Goal: Information Seeking & Learning: Learn about a topic

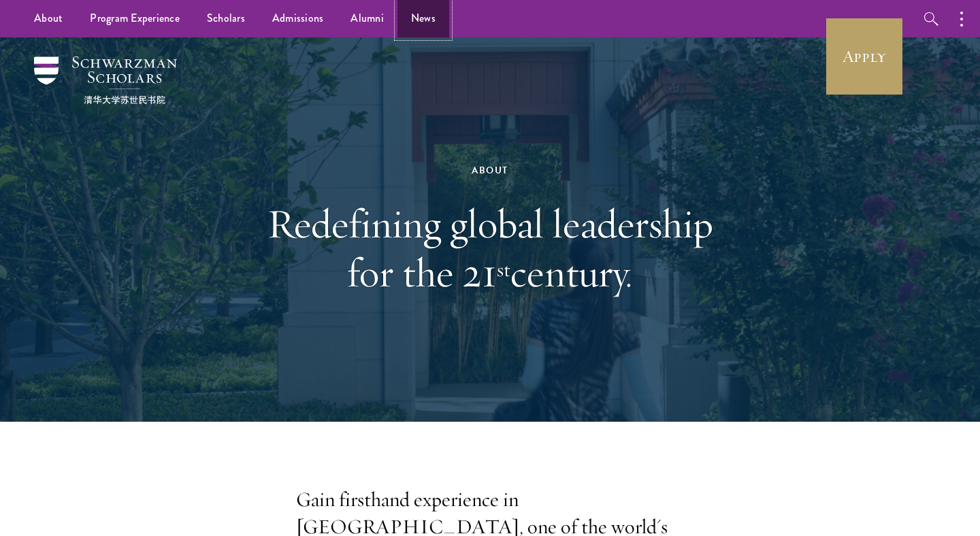
click at [433, 20] on link "News" at bounding box center [423, 18] width 52 height 37
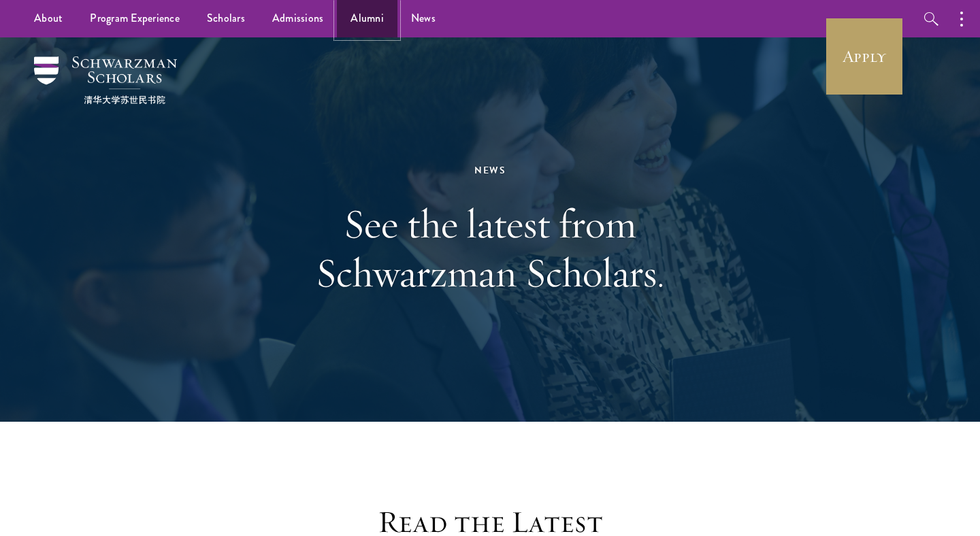
click at [367, 23] on link "Alumni" at bounding box center [367, 18] width 61 height 37
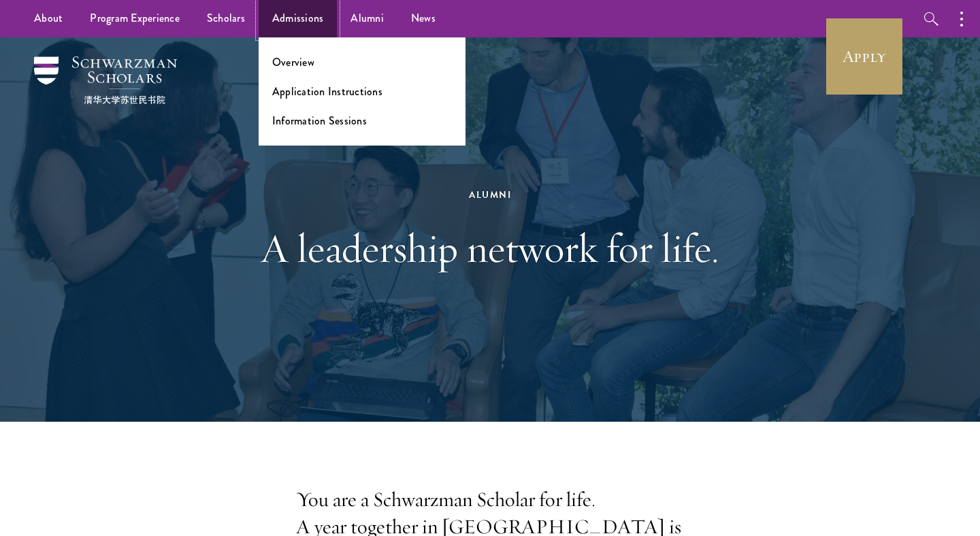
click at [281, 24] on link "Admissions" at bounding box center [298, 18] width 79 height 37
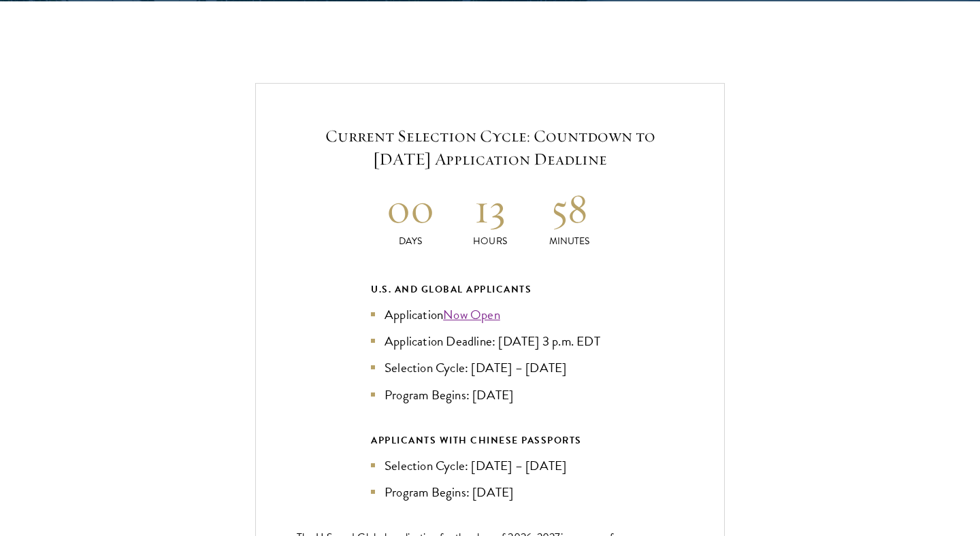
scroll to position [2871, 0]
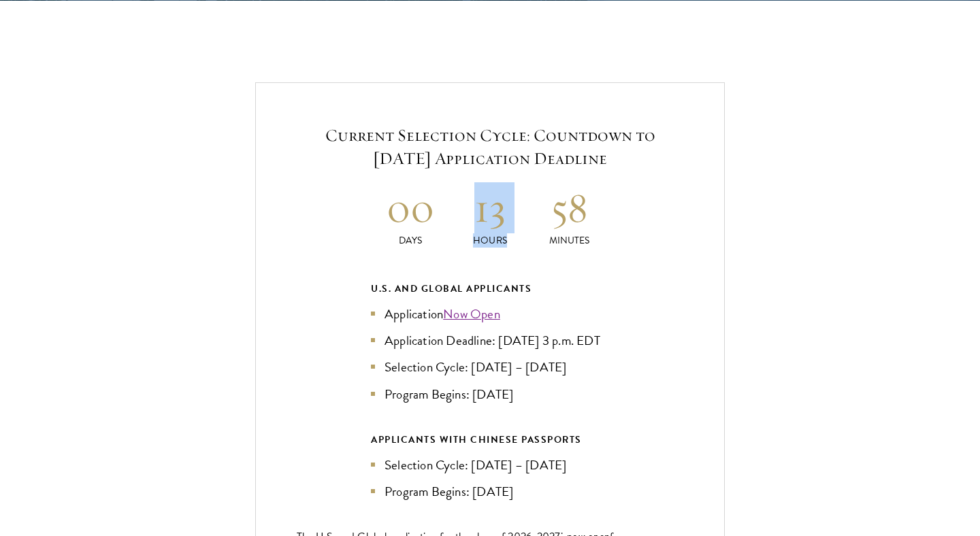
drag, startPoint x: 473, startPoint y: 182, endPoint x: 686, endPoint y: 199, distance: 213.7
click at [686, 199] on div "Current Selection Cycle: Countdown to [DATE] Application Deadline 00 Days 13 Ho…" at bounding box center [490, 371] width 470 height 579
